Goal: Share content

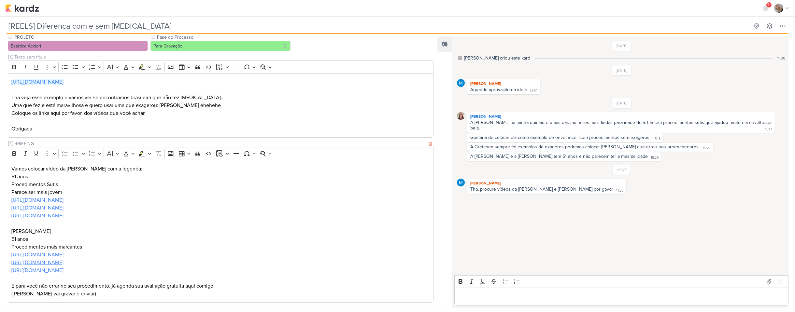
scroll to position [65, 0]
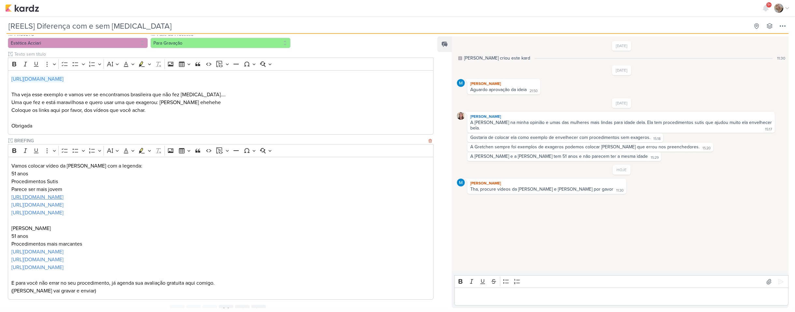
click at [112, 194] on p "[URL][DOMAIN_NAME]" at bounding box center [220, 197] width 418 height 8
drag, startPoint x: 131, startPoint y: 199, endPoint x: 45, endPoint y: 197, distance: 86.3
click at [45, 197] on p "[URL][DOMAIN_NAME]" at bounding box center [220, 197] width 418 height 8
click at [45, 197] on link "[URL][DOMAIN_NAME]" at bounding box center [37, 197] width 52 height 7
click at [63, 205] on link "[URL][DOMAIN_NAME]" at bounding box center [37, 205] width 52 height 7
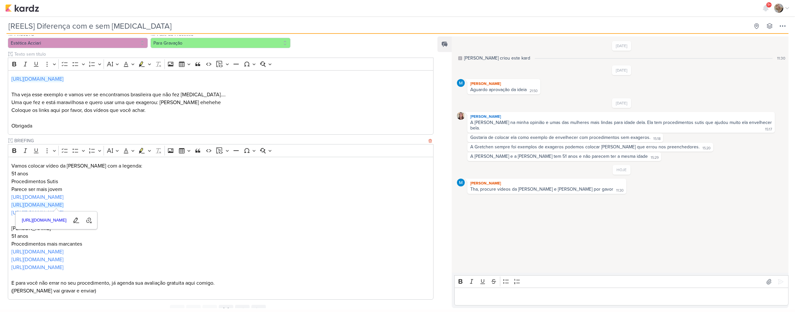
click at [175, 204] on p "[URL][DOMAIN_NAME]" at bounding box center [220, 205] width 418 height 8
click at [63, 214] on link "[URL][DOMAIN_NAME]" at bounding box center [37, 213] width 52 height 7
click at [75, 256] on p "[URL][DOMAIN_NAME]" at bounding box center [220, 260] width 418 height 8
click at [63, 252] on link "[URL][DOMAIN_NAME]" at bounding box center [37, 252] width 52 height 7
click at [63, 260] on link "[URL][DOMAIN_NAME]" at bounding box center [37, 260] width 52 height 7
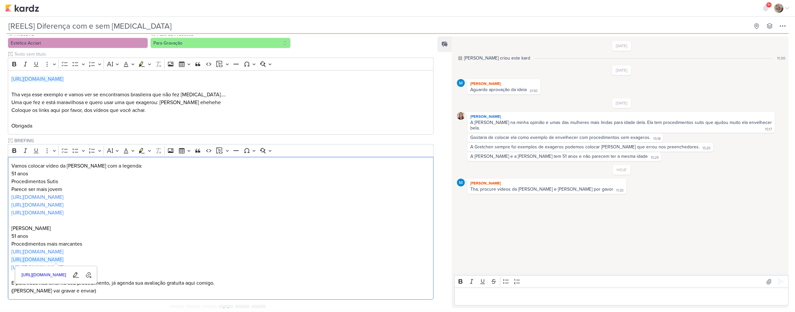
click at [97, 269] on div "[URL][DOMAIN_NAME] Edit link Unlink" at bounding box center [55, 275] width 81 height 18
click at [63, 267] on link "[URL][DOMAIN_NAME]" at bounding box center [37, 267] width 52 height 7
